Goal: Use online tool/utility: Utilize a website feature to perform a specific function

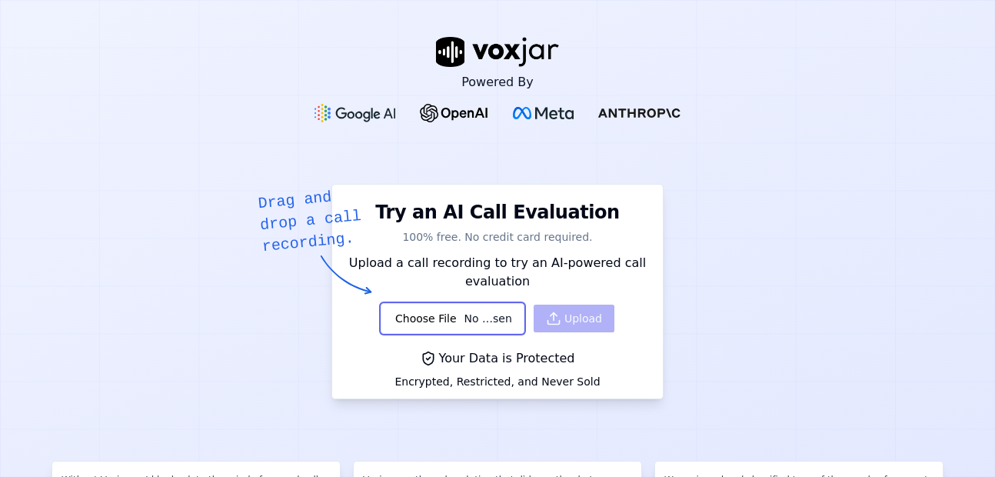
type input "C:\fakepath\8a3ad35f-57b4-429b-985f-c2484929ce8e.mp3"
click at [567, 320] on button "Upload" at bounding box center [574, 318] width 81 height 28
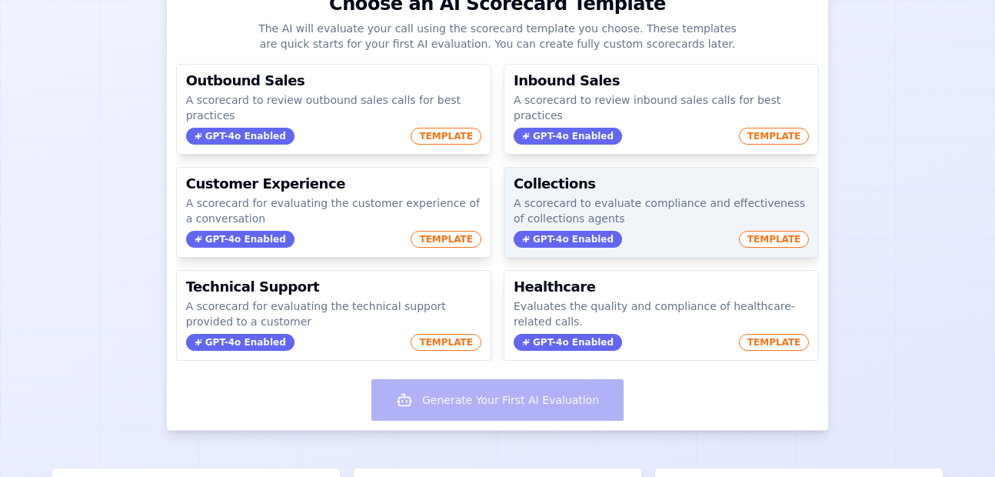
scroll to position [189, 0]
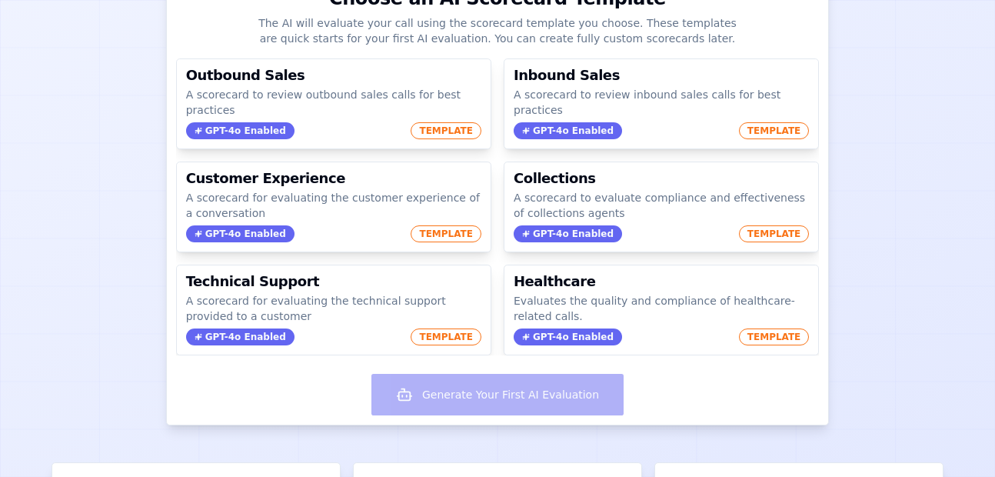
click at [523, 394] on div "Generate Your First AI Evaluation" at bounding box center [498, 395] width 662 height 57
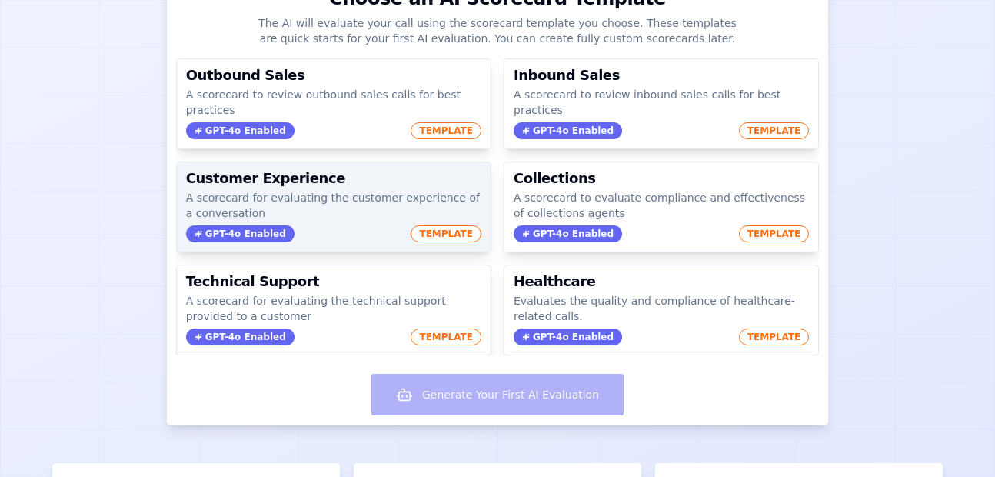
click at [328, 214] on p "A scorecard for evaluating the customer experience of a conversation" at bounding box center [333, 205] width 295 height 31
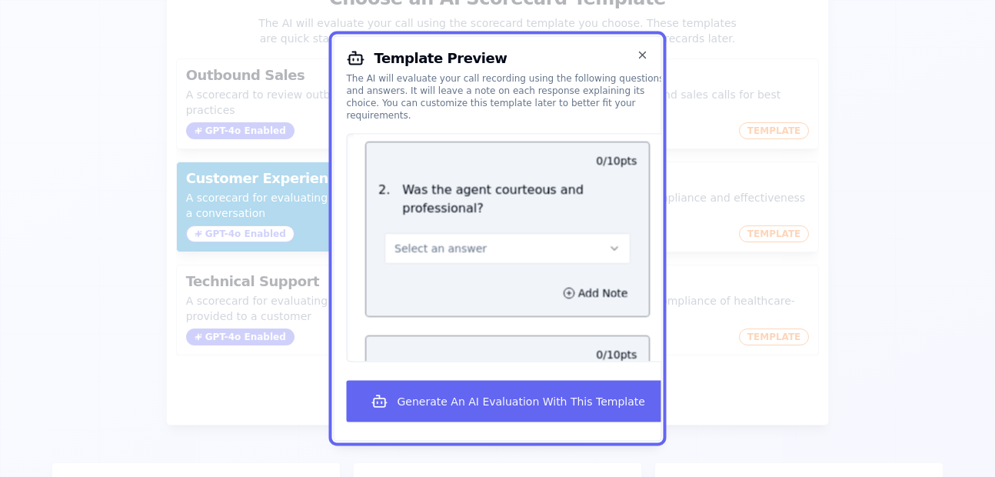
scroll to position [1132, 0]
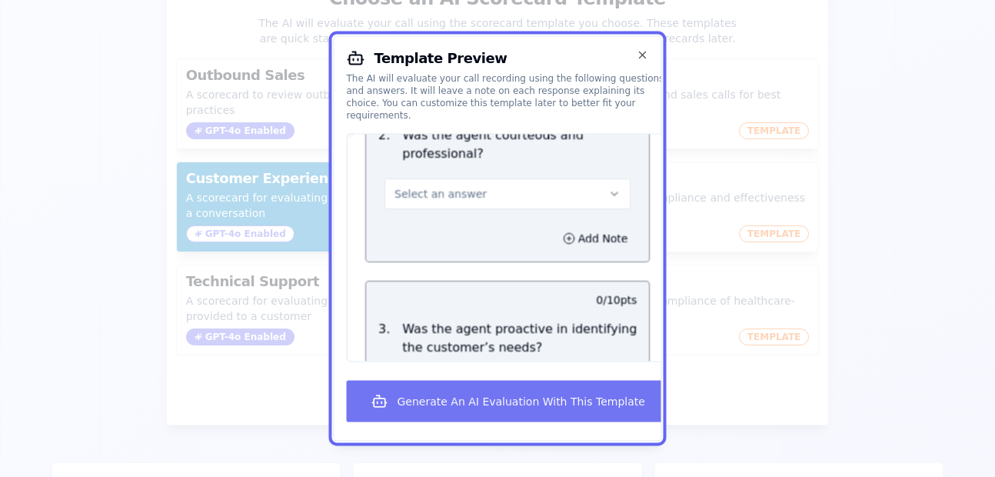
click at [497, 408] on button "Generate An AI Evaluation With This Template" at bounding box center [507, 402] width 323 height 42
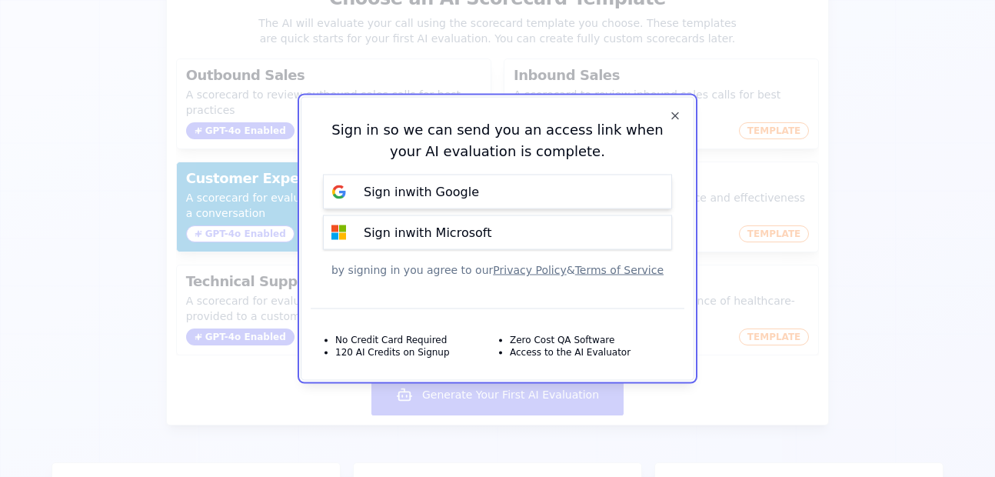
click at [423, 195] on p "Sign in with Google" at bounding box center [421, 191] width 115 height 18
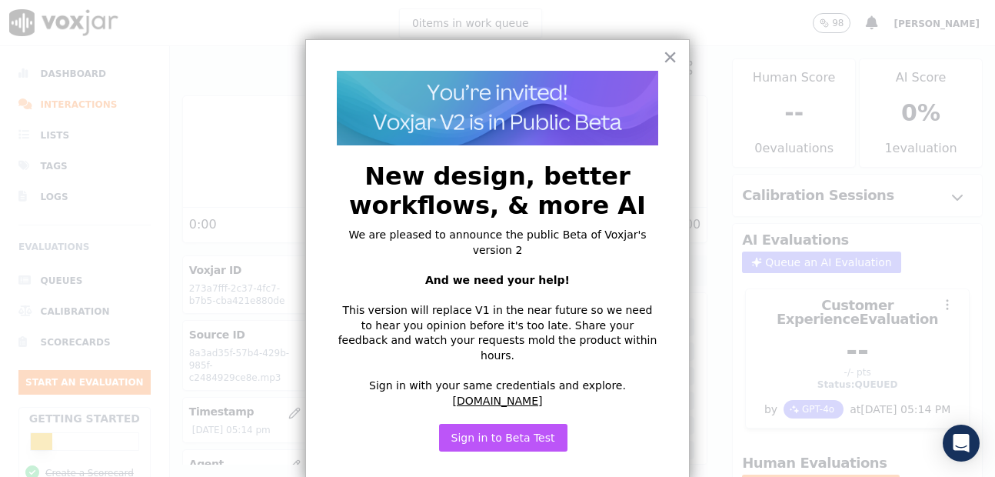
click at [474, 424] on button "Sign in to Beta Test" at bounding box center [503, 438] width 128 height 28
